Goal: Task Accomplishment & Management: Manage account settings

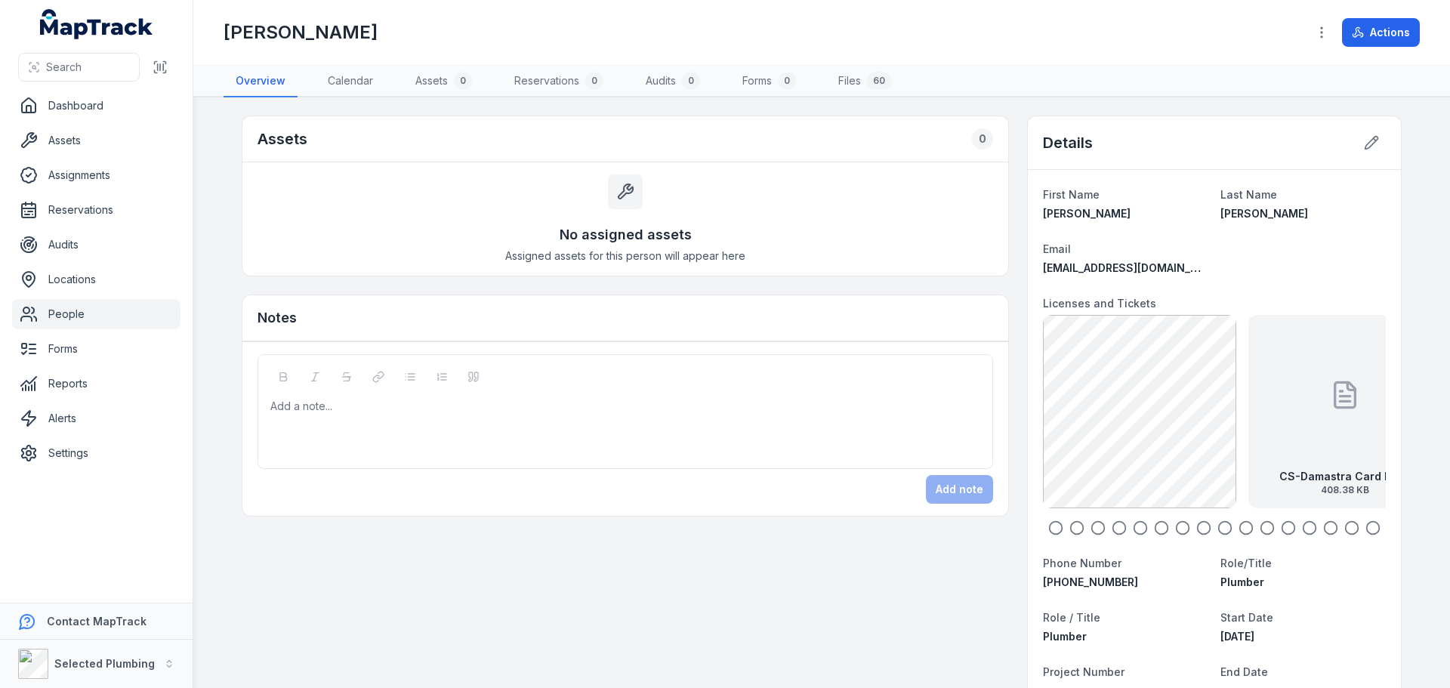
click at [1057, 531] on icon "button" at bounding box center [1055, 527] width 15 height 15
drag, startPoint x: 1269, startPoint y: 431, endPoint x: 1056, endPoint y: 436, distance: 213.1
click at [1056, 436] on div "CS-Damastra Card back 408.38 KB" at bounding box center [1057, 411] width 193 height 193
drag, startPoint x: 1237, startPoint y: 426, endPoint x: 1093, endPoint y: 428, distance: 143.5
click at [1093, 428] on div "CS-Damastra Card front 126.52 KB" at bounding box center [1071, 411] width 193 height 193
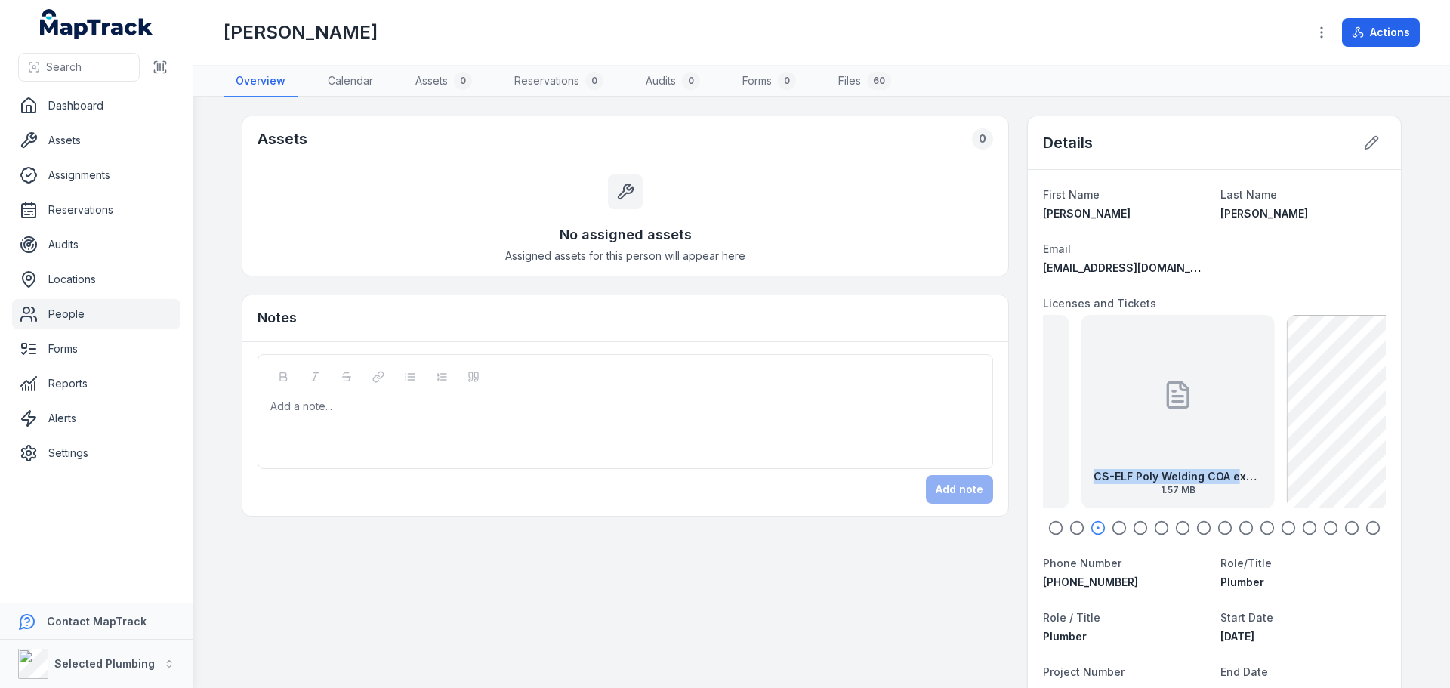
drag, startPoint x: 1217, startPoint y: 438, endPoint x: 1174, endPoint y: 439, distance: 43.1
click at [1175, 439] on div "CS-ELF Poly Welding COA exp [DATE] 1.57 MB" at bounding box center [1178, 411] width 193 height 193
drag, startPoint x: 1255, startPoint y: 425, endPoint x: 1195, endPoint y: 425, distance: 59.7
click at [1200, 427] on div "CS-Plumbers License Front exp [DATE] 450.57 KB" at bounding box center [1214, 411] width 193 height 193
drag, startPoint x: 1243, startPoint y: 423, endPoint x: 1186, endPoint y: 412, distance: 58.4
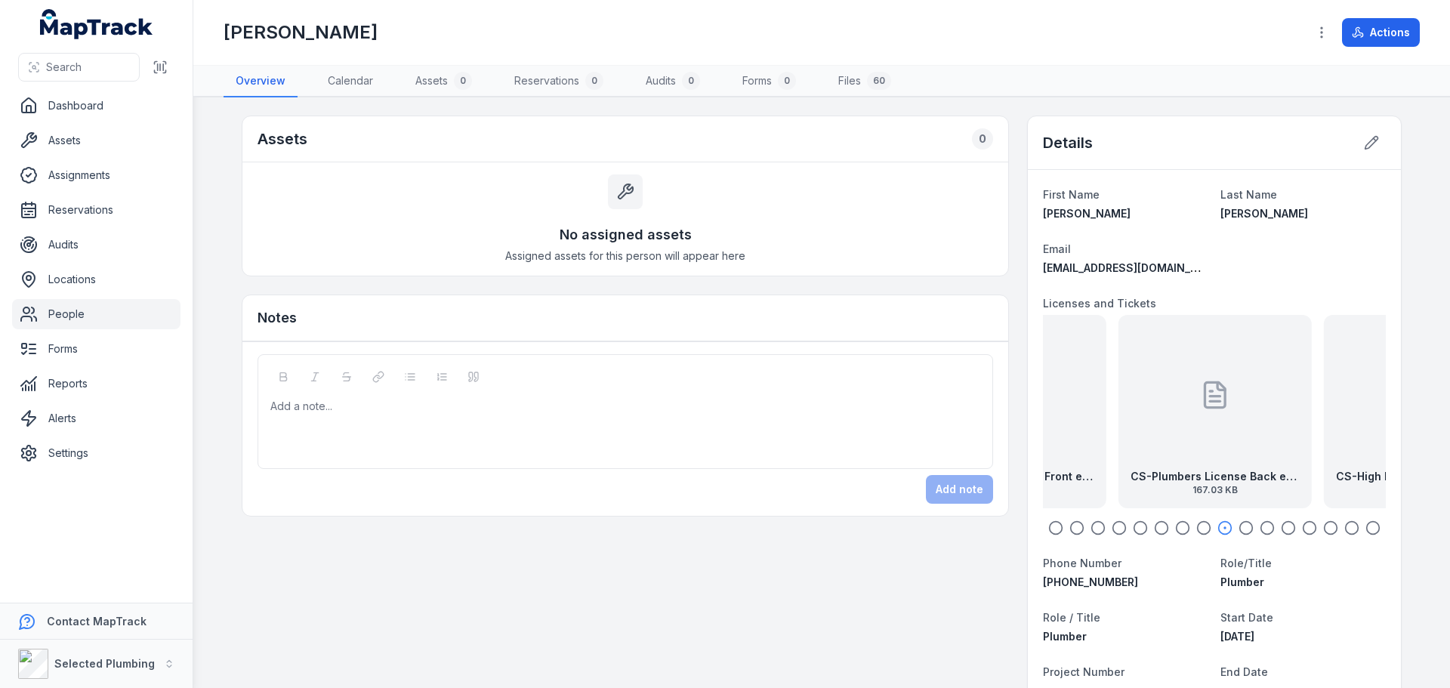
click at [1190, 414] on div "CS-Plumbers License Back exp [DATE] 167.03 KB" at bounding box center [1215, 411] width 193 height 193
drag, startPoint x: 1204, startPoint y: 411, endPoint x: 1059, endPoint y: 406, distance: 145.1
drag, startPoint x: 1241, startPoint y: 425, endPoint x: 1188, endPoint y: 420, distance: 53.1
click at [1192, 420] on div "CS-High Risk EWP Boom & Dogging front exp [DATE] 55.75 KB" at bounding box center [1212, 411] width 193 height 193
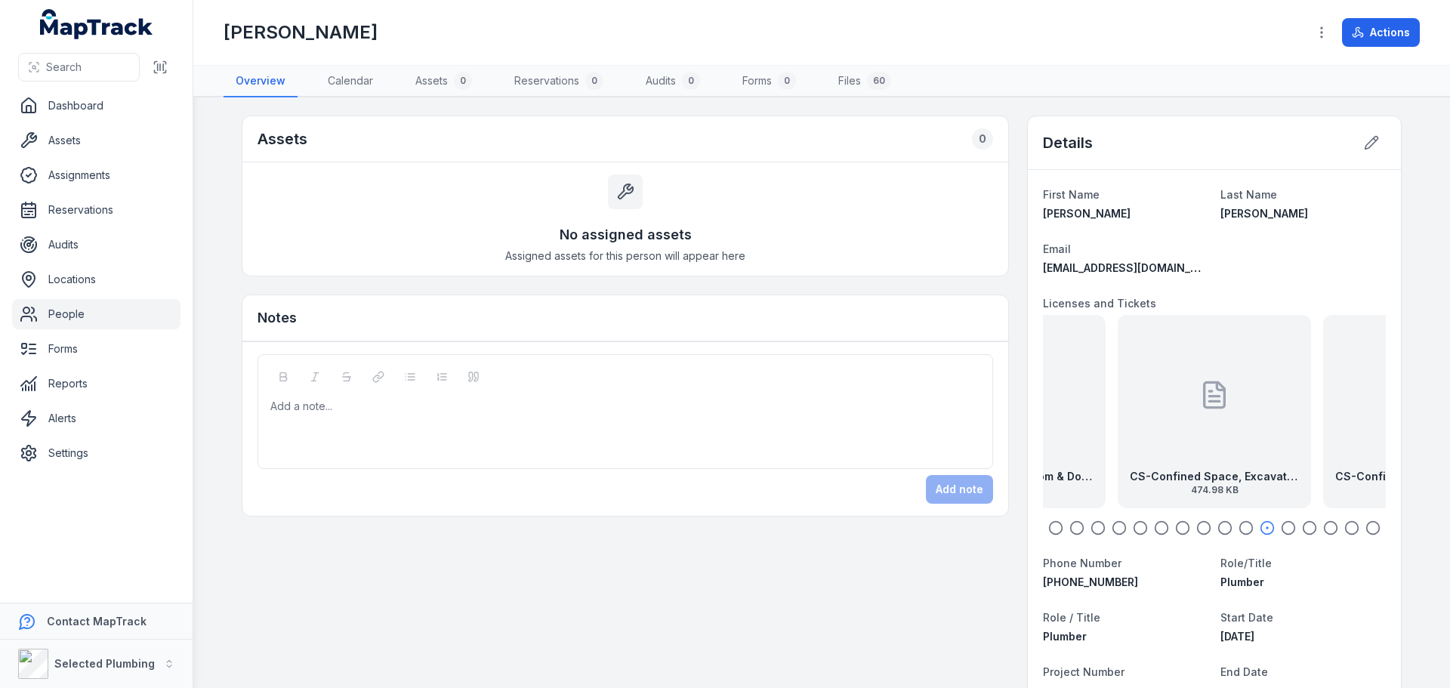
drag, startPoint x: 1242, startPoint y: 433, endPoint x: 1115, endPoint y: 444, distance: 127.4
click at [1118, 444] on div "CS-Confined Space, Excavator, Issued Permit, Work Permits, COA 474.98 KB" at bounding box center [1214, 411] width 193 height 193
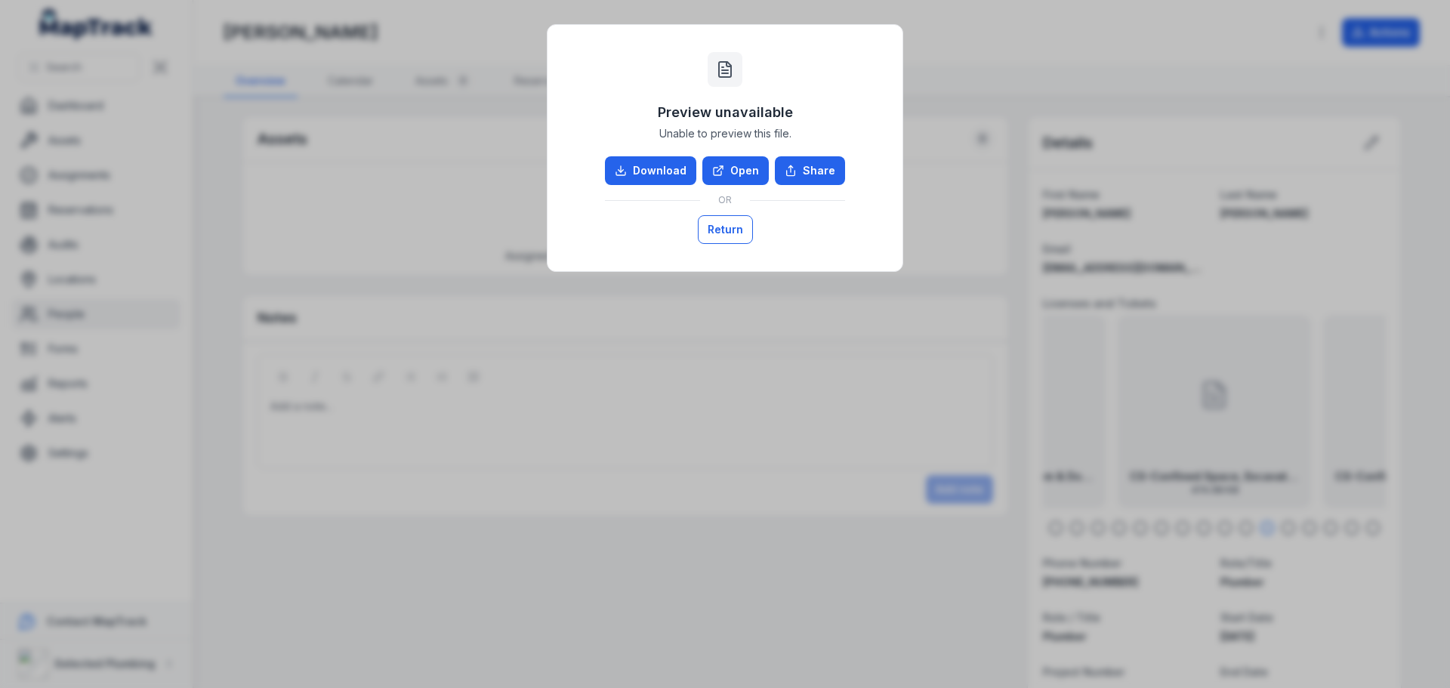
click at [744, 226] on button "Return" at bounding box center [725, 229] width 55 height 29
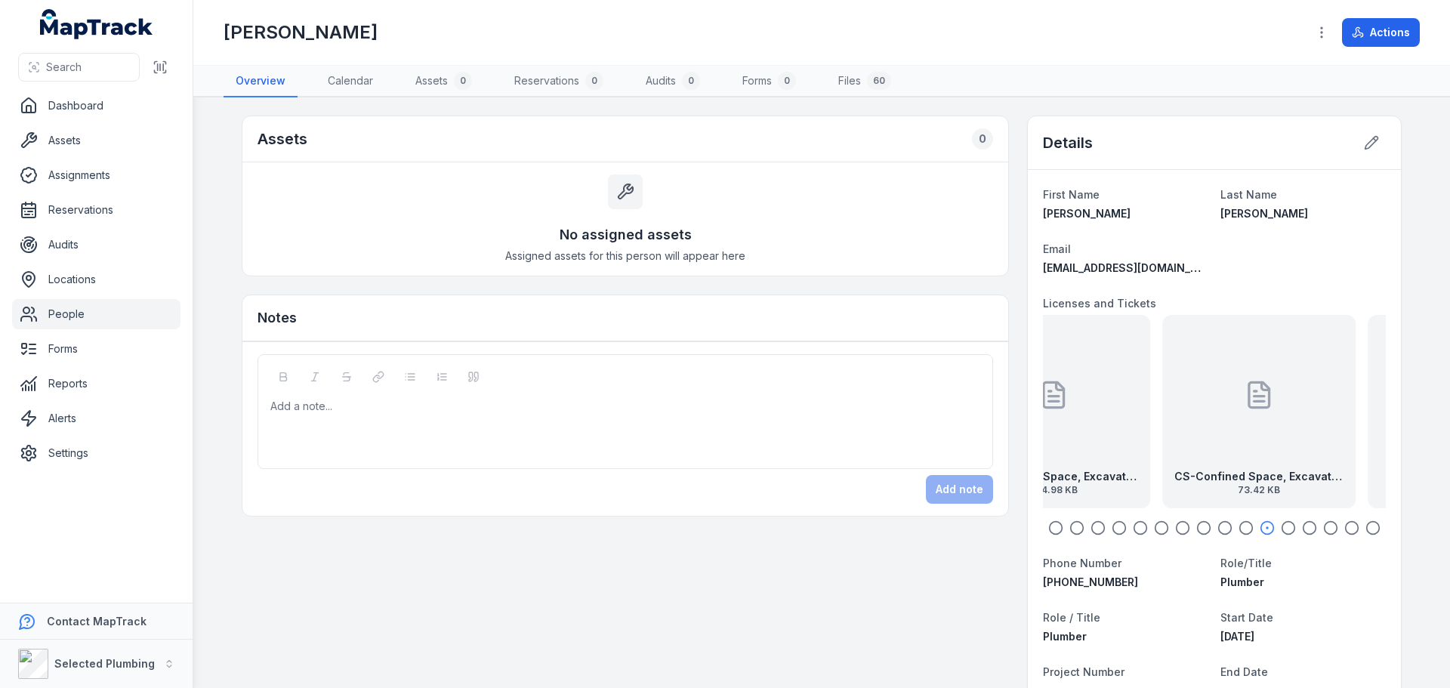
drag, startPoint x: 1239, startPoint y: 404, endPoint x: 1076, endPoint y: 384, distance: 164.3
click at [1076, 385] on div "CS-Confined Space, Excavator, Issued Permit, Work Permits, COA 474.98 KB" at bounding box center [1053, 411] width 193 height 193
drag, startPoint x: 1249, startPoint y: 423, endPoint x: 1066, endPoint y: 422, distance: 183.6
click at [1066, 422] on div "CS-Confined Space, Excavator, Issued Permit, Work Permits back 73.42 KB" at bounding box center [1032, 411] width 193 height 193
drag, startPoint x: 1239, startPoint y: 422, endPoint x: 1043, endPoint y: 410, distance: 196.0
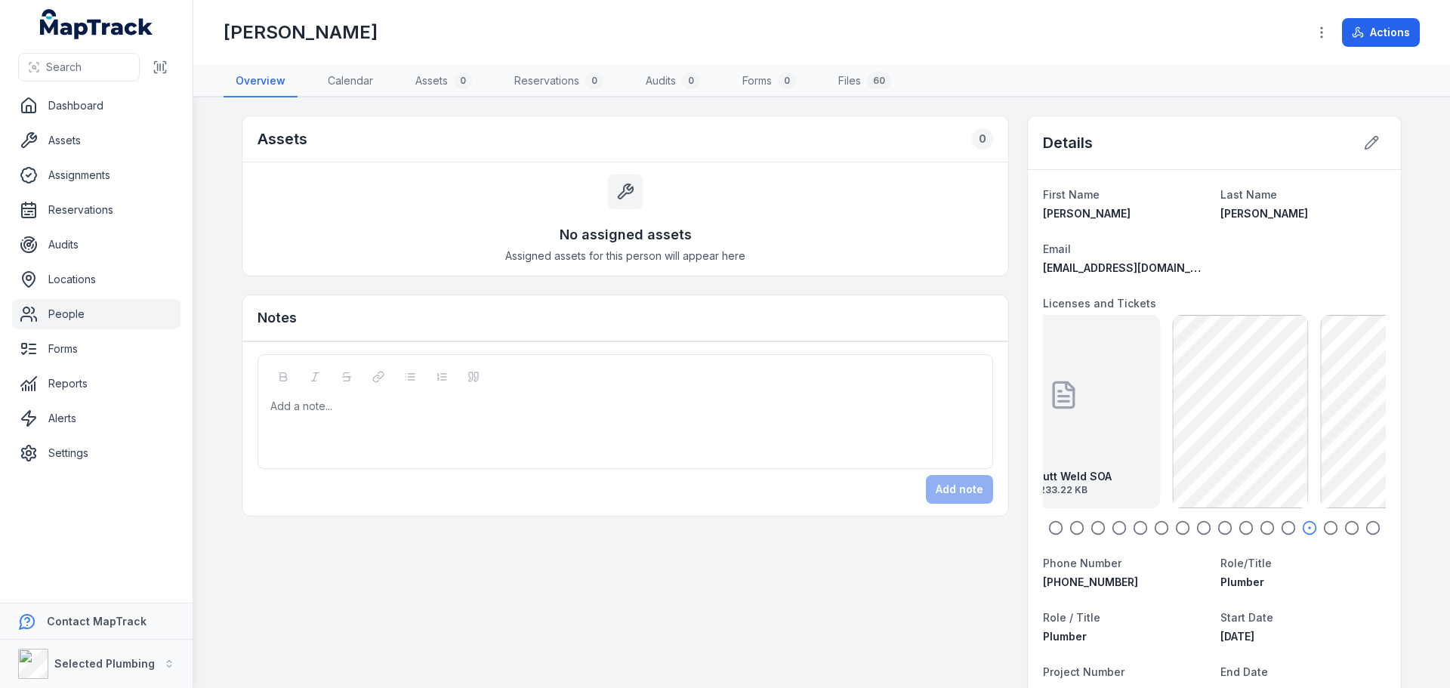
click at [1043, 410] on div "CS-Butt Weld SOA 233.22 KB" at bounding box center [1063, 411] width 193 height 193
drag, startPoint x: 1271, startPoint y: 426, endPoint x: 1129, endPoint y: 428, distance: 142.0
click at [1129, 428] on div "CS-Working Safely at [GEOGRAPHIC_DATA] 234.75 KB" at bounding box center [1083, 411] width 193 height 193
click at [1334, 443] on div "CS-Excavator Front 192.69 KB" at bounding box center [1289, 411] width 193 height 193
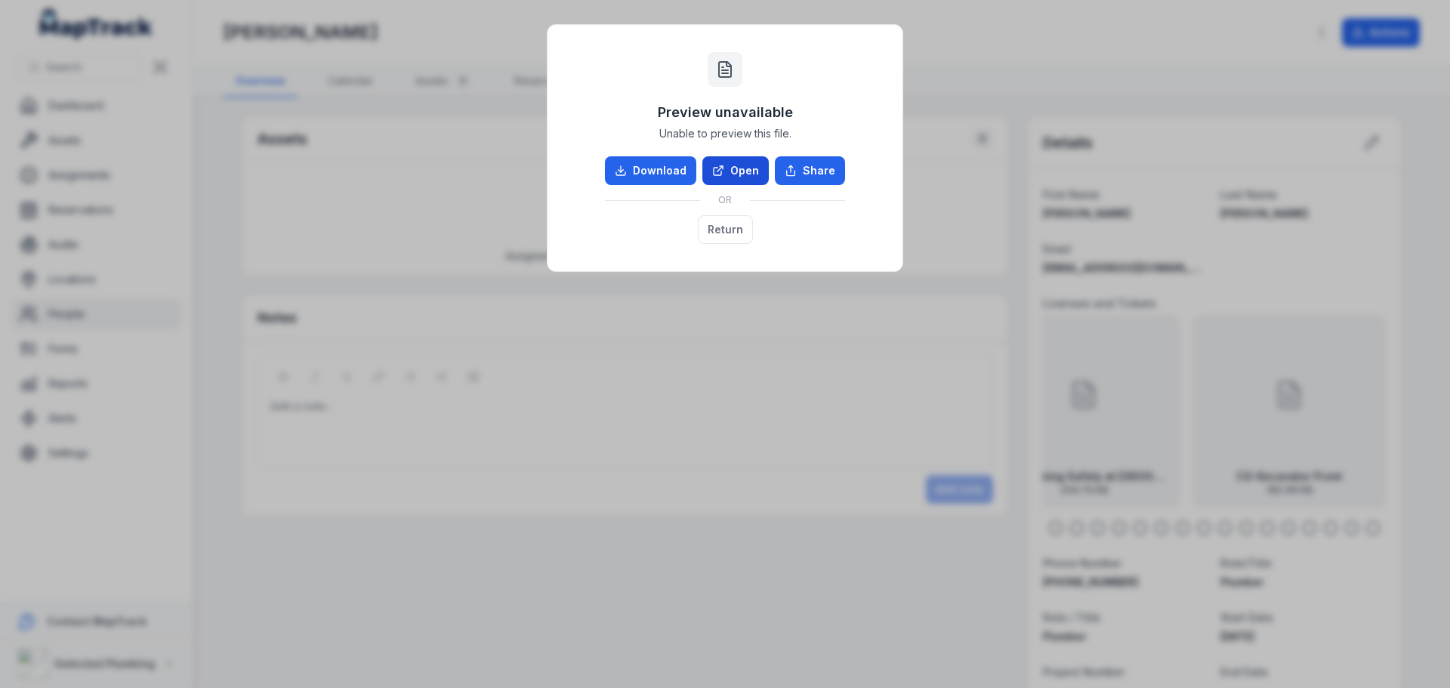
click at [752, 169] on link "Open" at bounding box center [736, 170] width 66 height 29
click at [740, 233] on button "Return" at bounding box center [725, 229] width 55 height 29
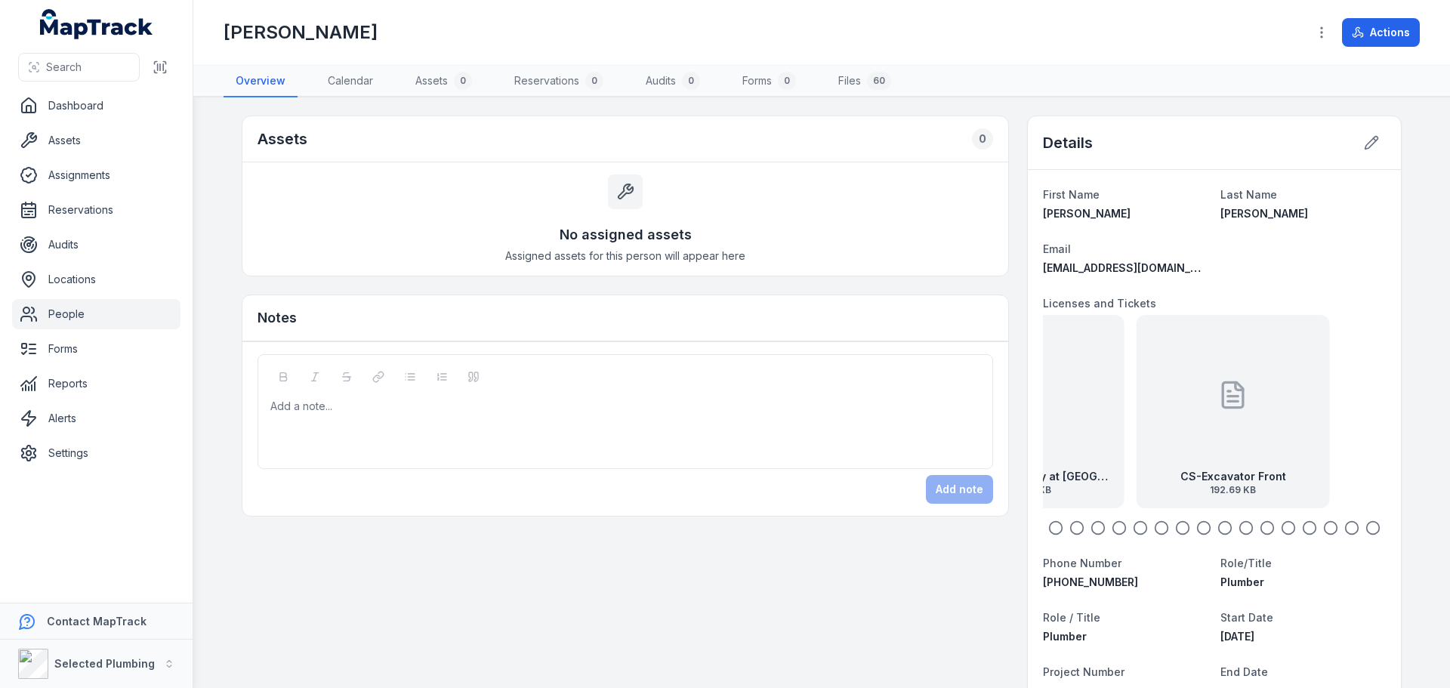
drag, startPoint x: 1283, startPoint y: 392, endPoint x: 1198, endPoint y: 393, distance: 84.6
click at [1198, 393] on div "CS-Excavator Front 192.69 KB" at bounding box center [1233, 411] width 193 height 193
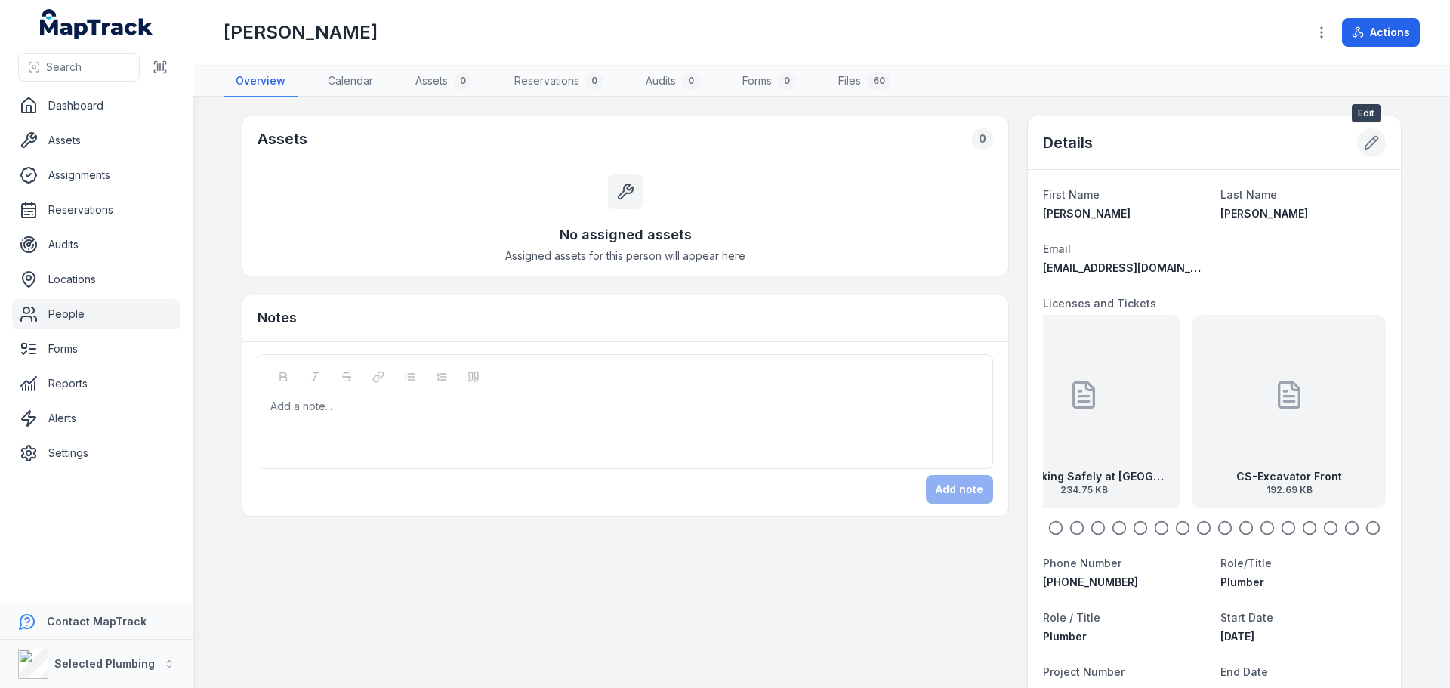
click at [1364, 145] on icon at bounding box center [1371, 142] width 15 height 15
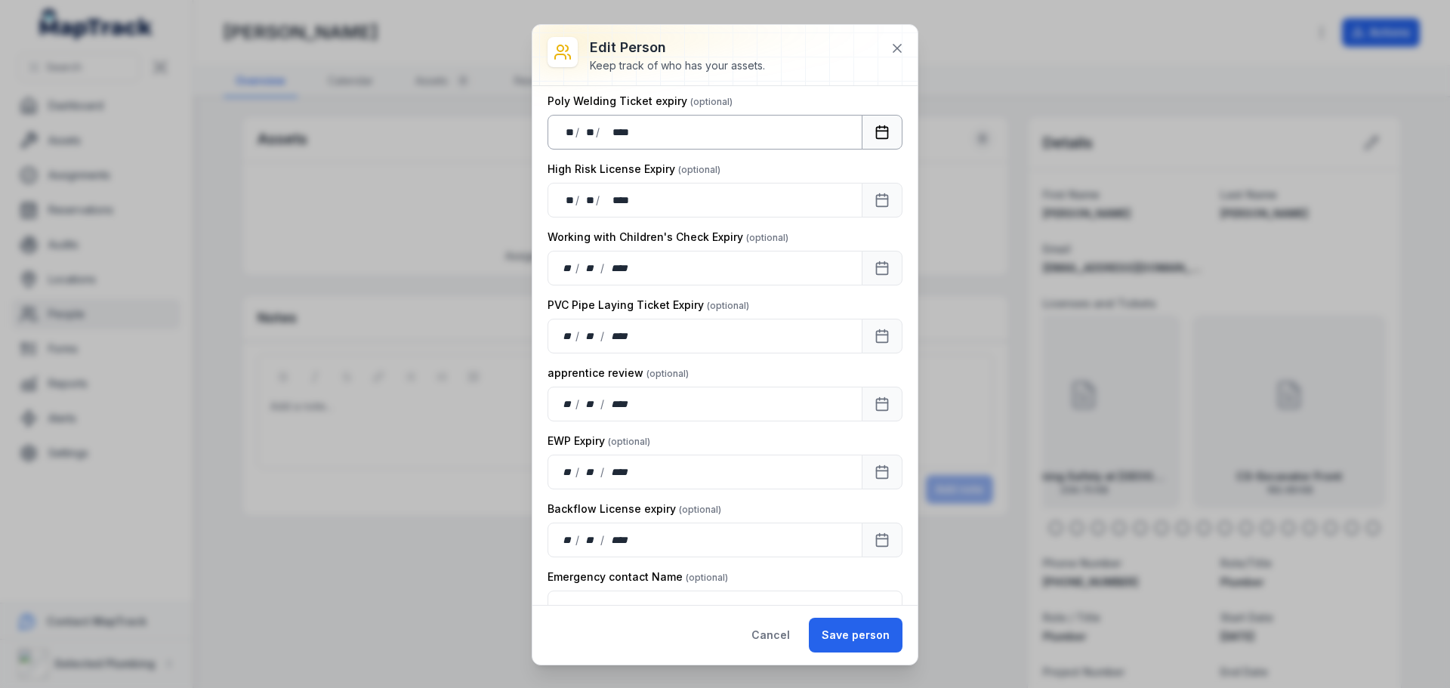
scroll to position [2115, 0]
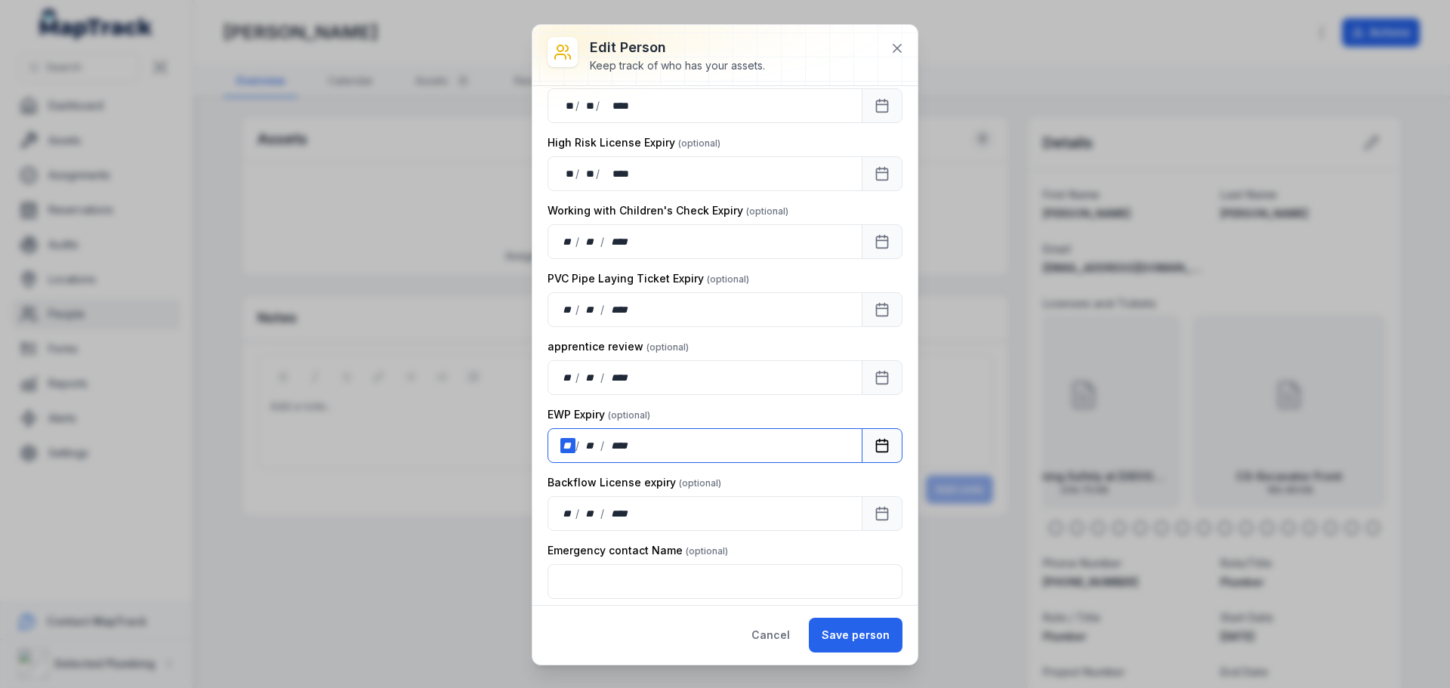
click at [576, 445] on div "/" at bounding box center [578, 445] width 5 height 15
click at [702, 480] on label "Backflow License expiry" at bounding box center [635, 482] width 174 height 15
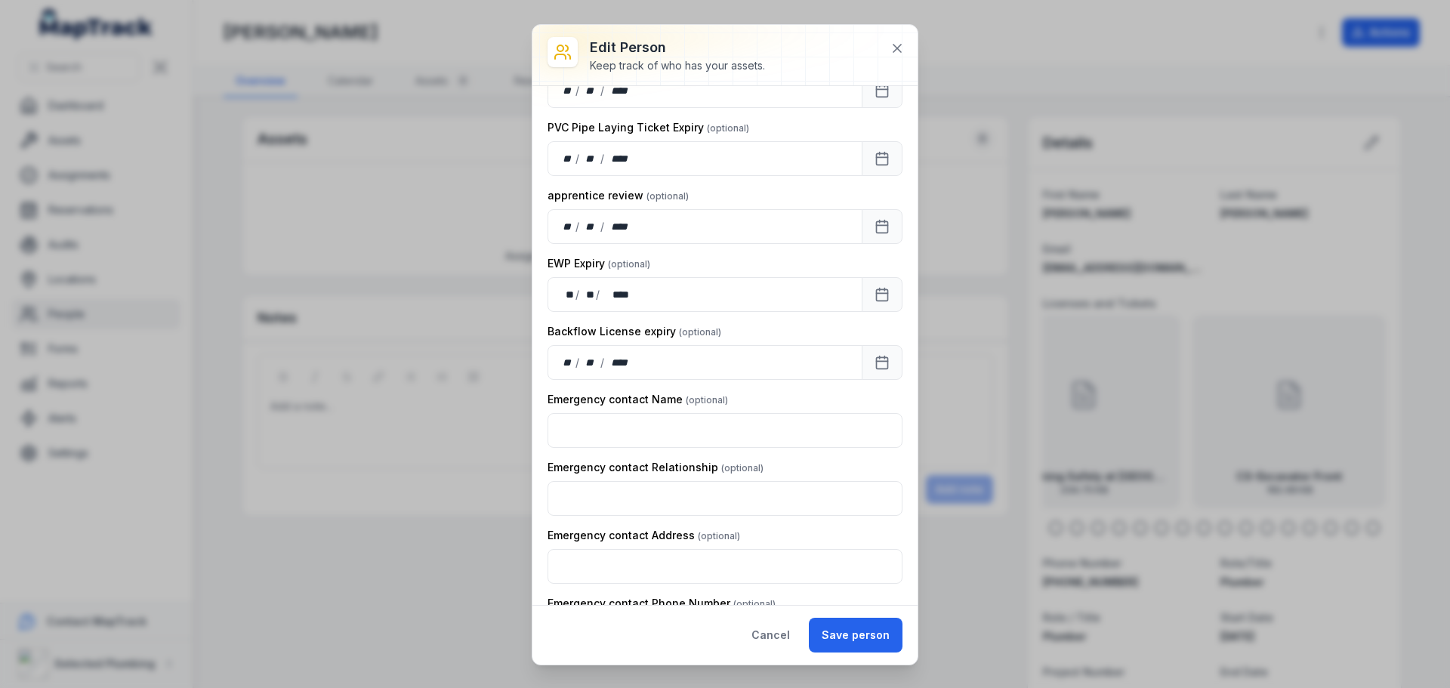
scroll to position [2328, 0]
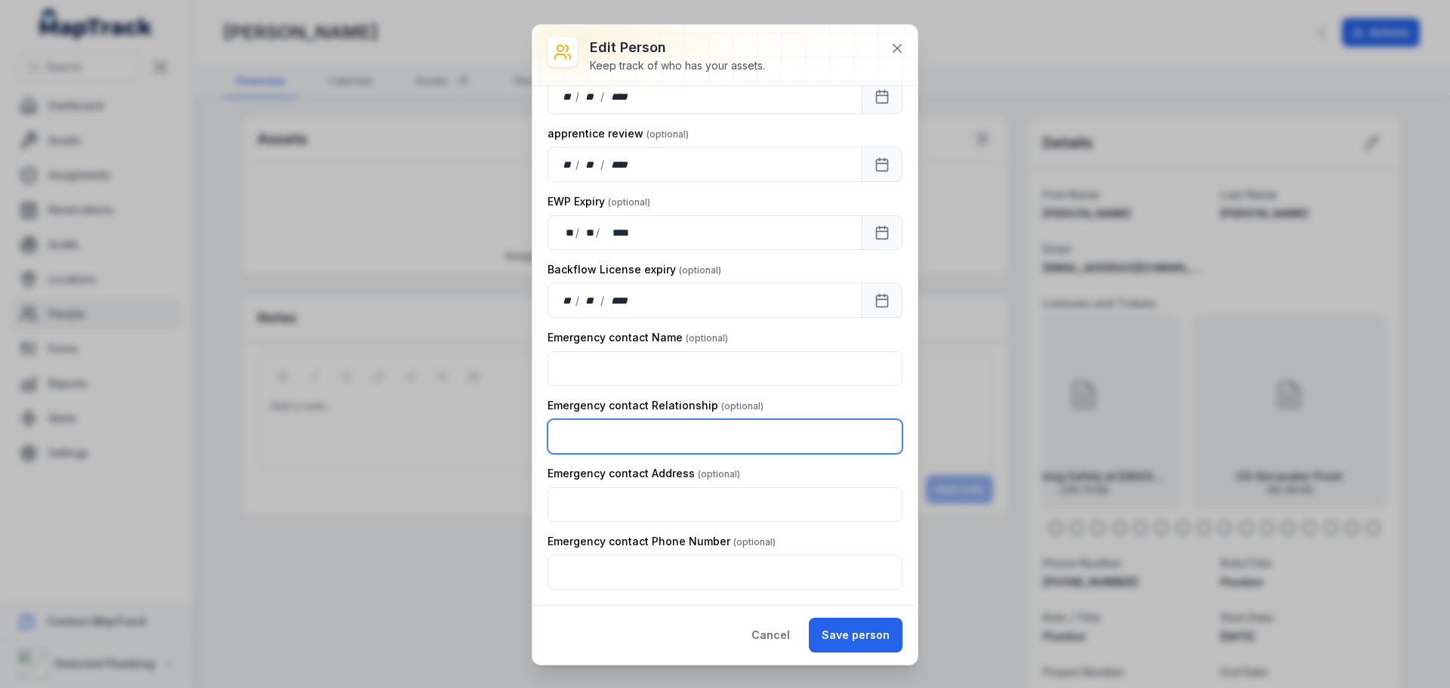
click at [684, 437] on input "text" at bounding box center [725, 436] width 355 height 35
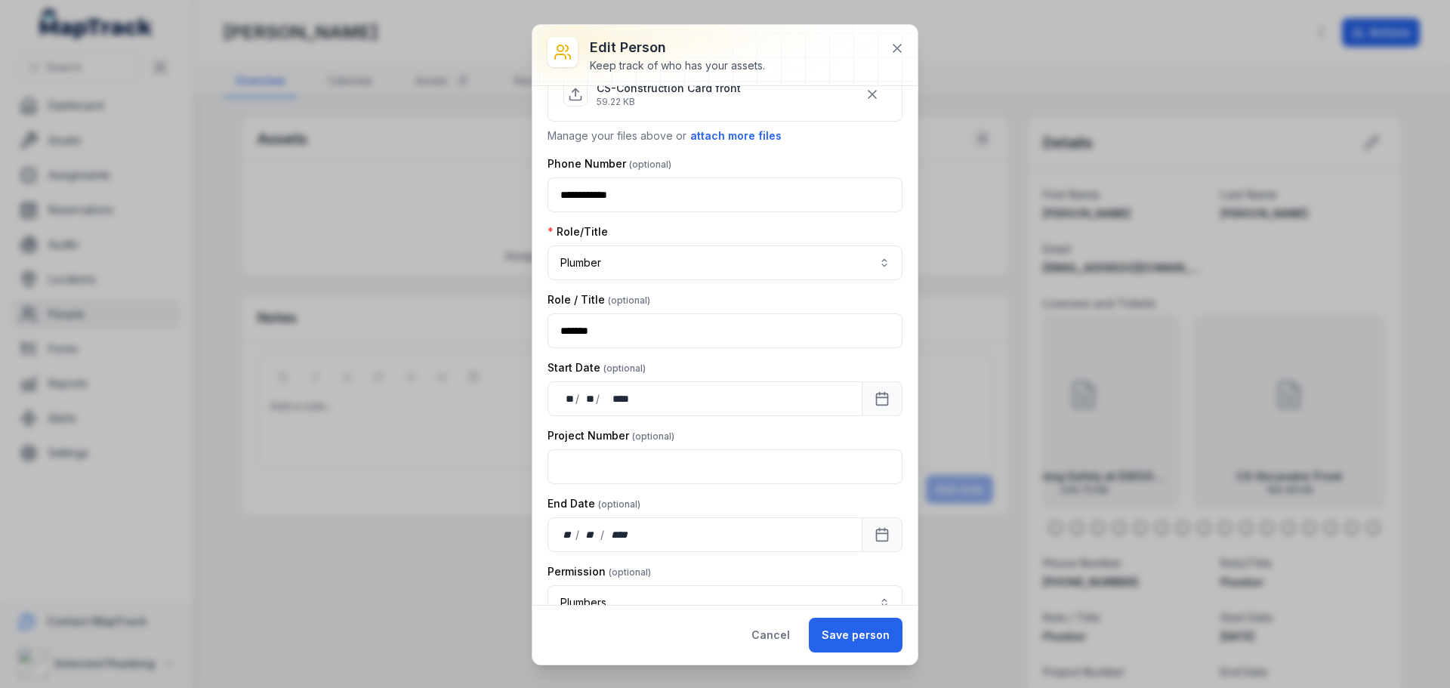
scroll to position [742, 0]
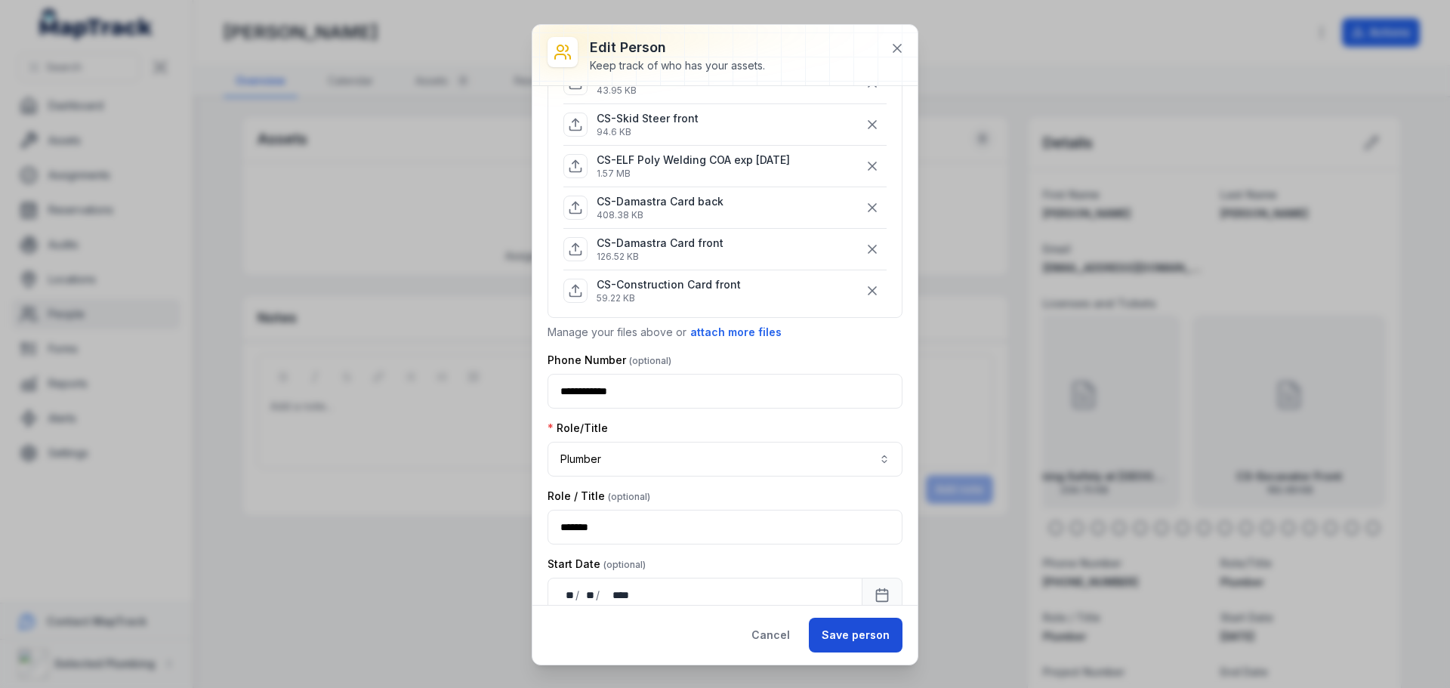
click at [859, 637] on button "Save person" at bounding box center [856, 635] width 94 height 35
